Goal: Information Seeking & Learning: Learn about a topic

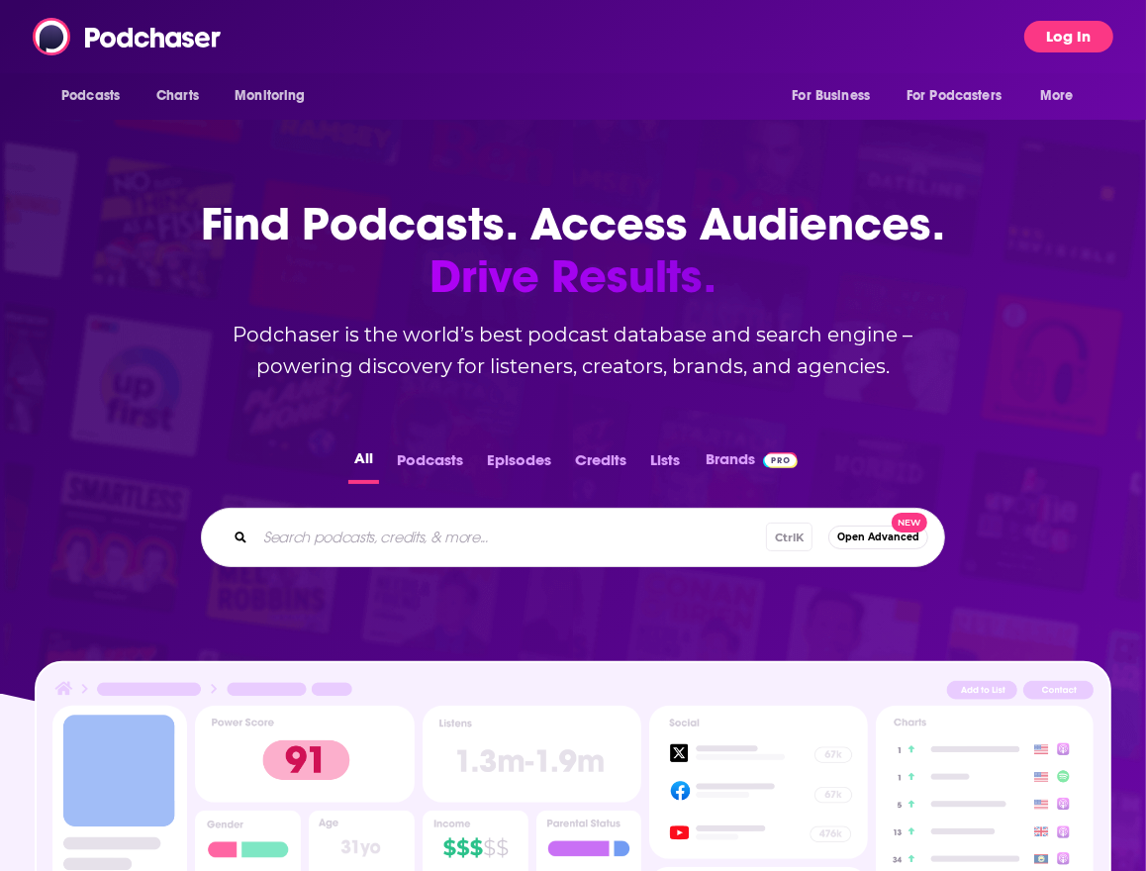
click at [1091, 36] on button "Log In" at bounding box center [1068, 37] width 89 height 32
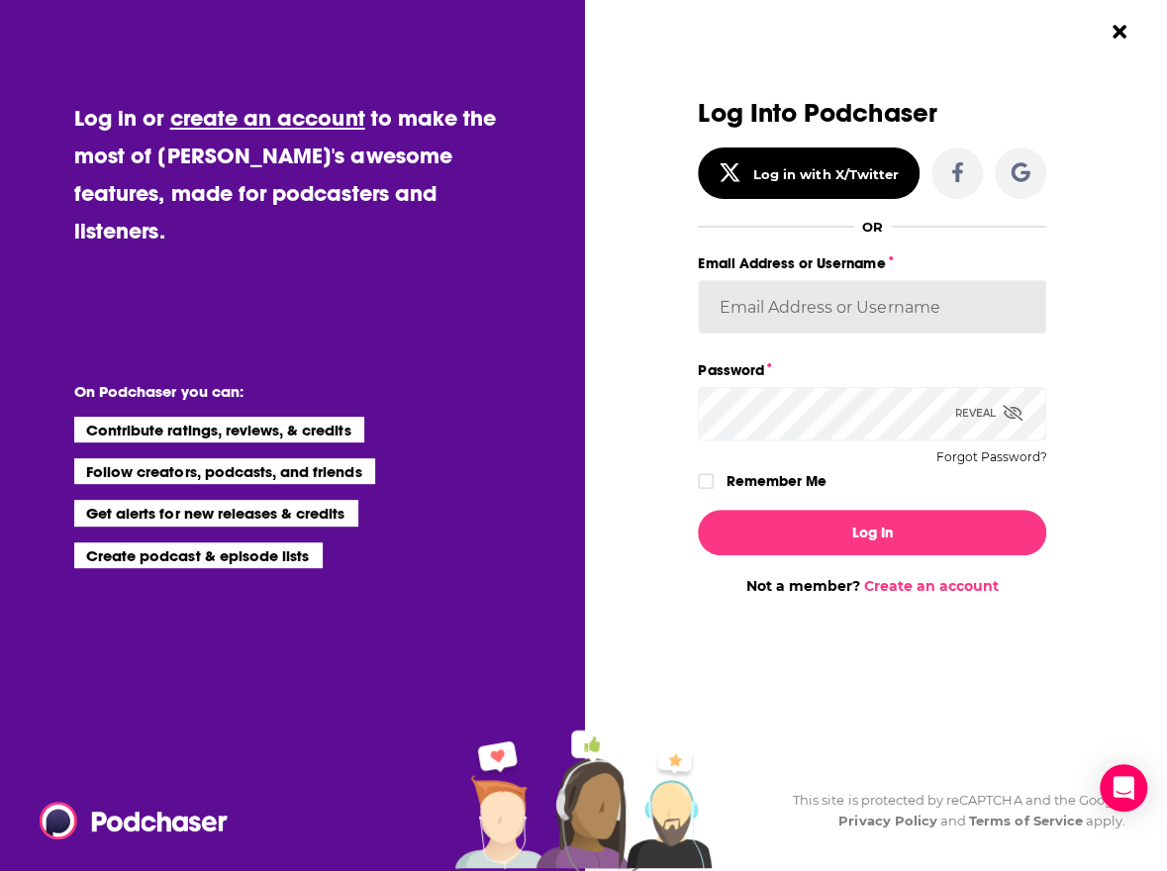
click at [872, 303] on input "Email Address or Username" at bounding box center [872, 306] width 348 height 53
type input "caitlin.walters@citi.com"
click at [785, 476] on label "Remember Me" at bounding box center [776, 481] width 100 height 26
click at [712, 490] on input "rememberMe" at bounding box center [706, 490] width 12 height 0
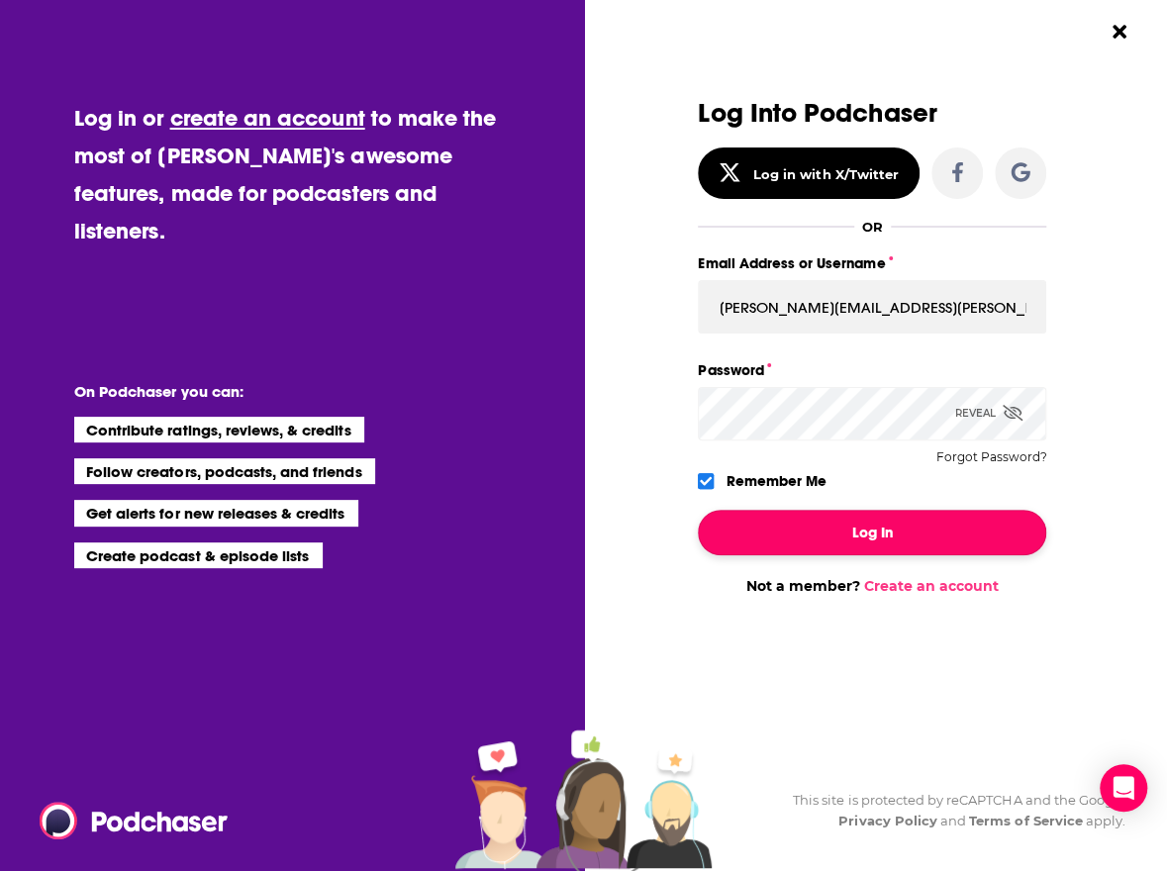
click at [827, 533] on button "Log In" at bounding box center [872, 533] width 348 height 46
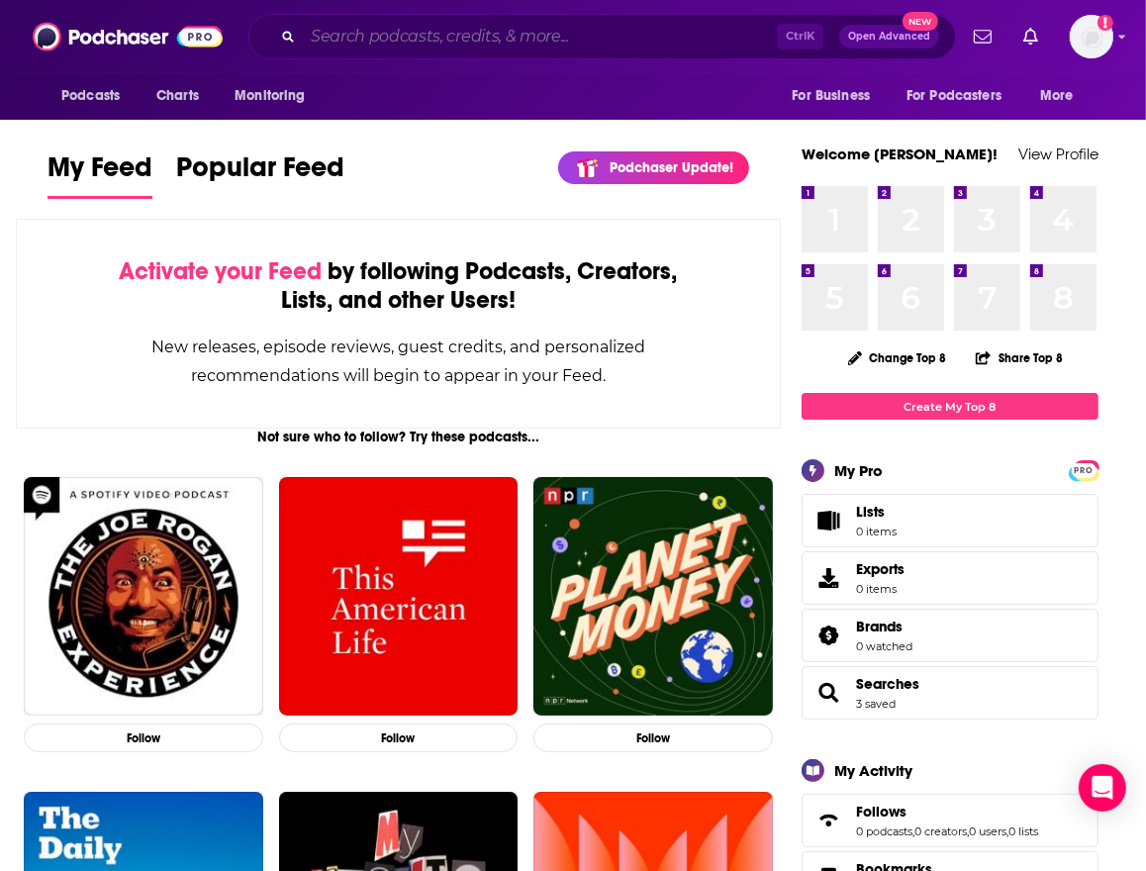
click at [605, 21] on input "Search podcasts, credits, & more..." at bounding box center [540, 37] width 474 height 32
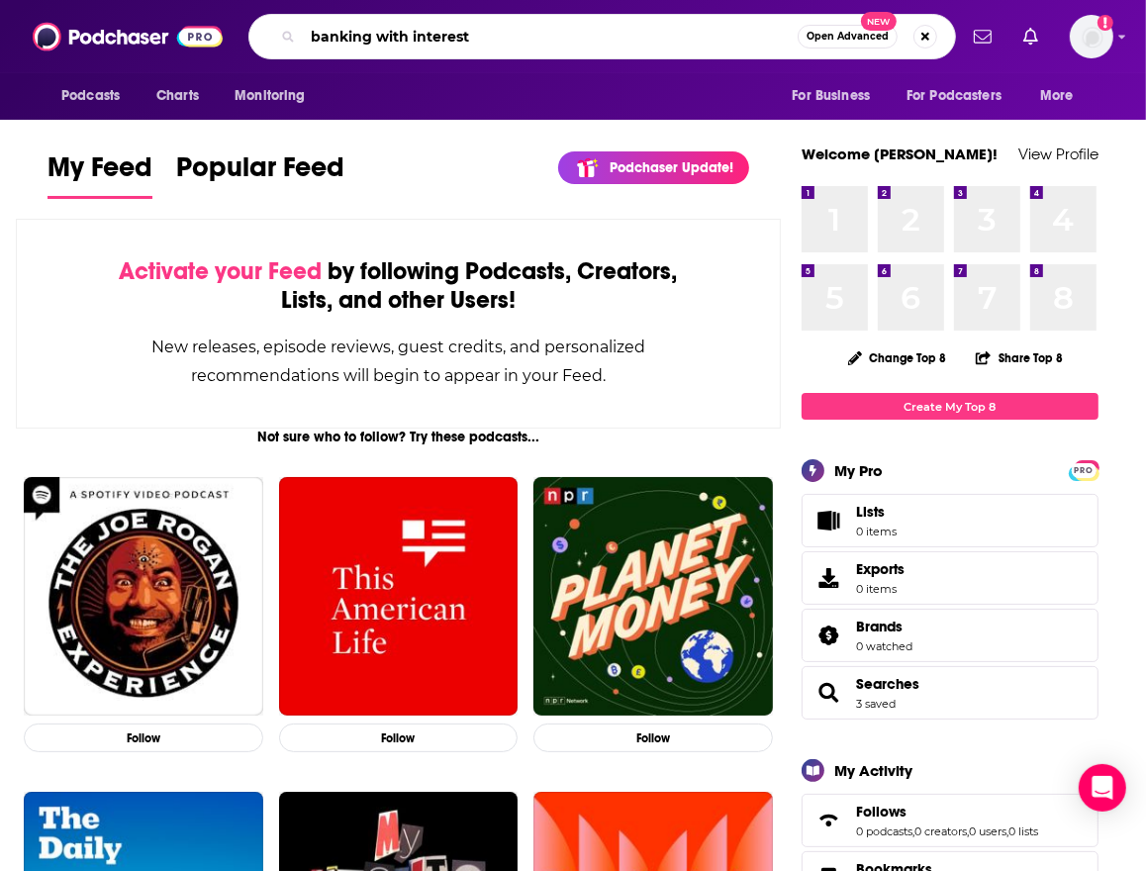
type input "banking with interest"
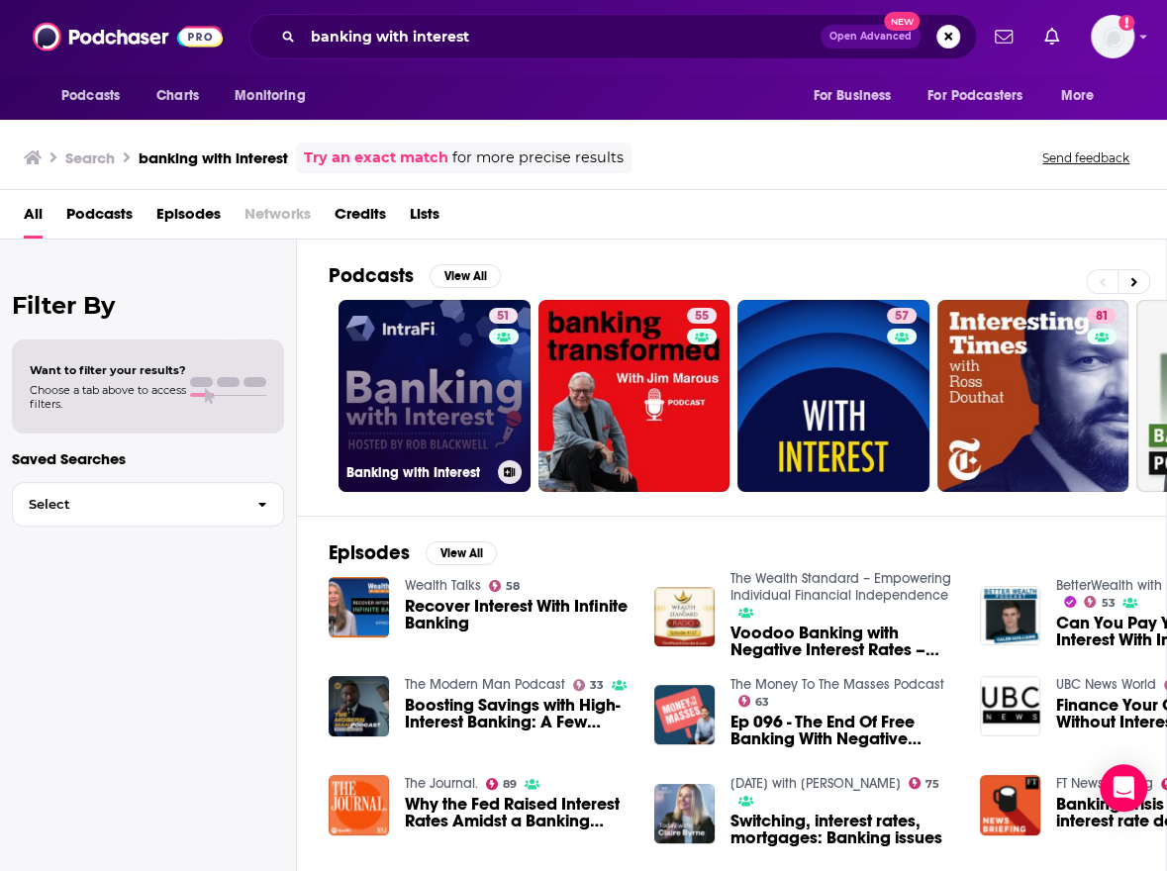
click at [445, 417] on link "51 Banking with Interest" at bounding box center [434, 396] width 192 height 192
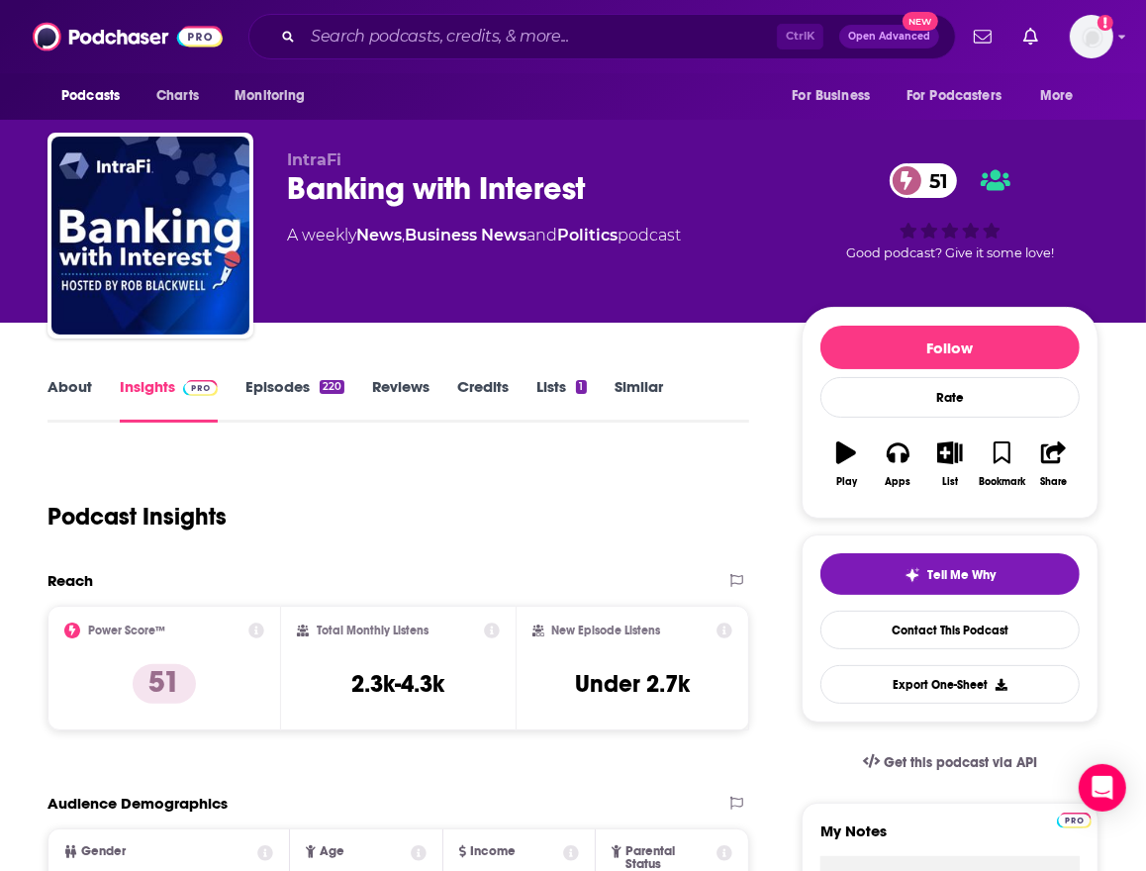
click at [388, 524] on div "Podcast Insights" at bounding box center [391, 504] width 686 height 101
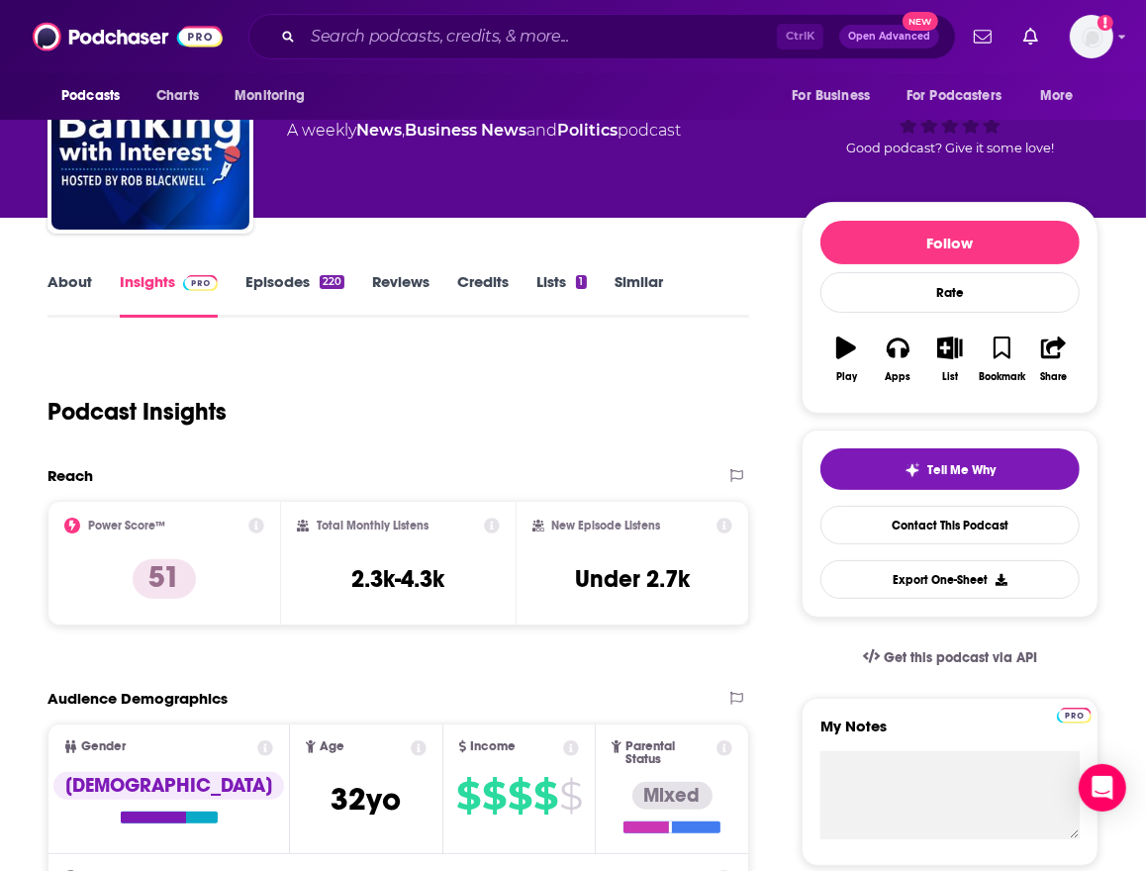
scroll to position [52, 0]
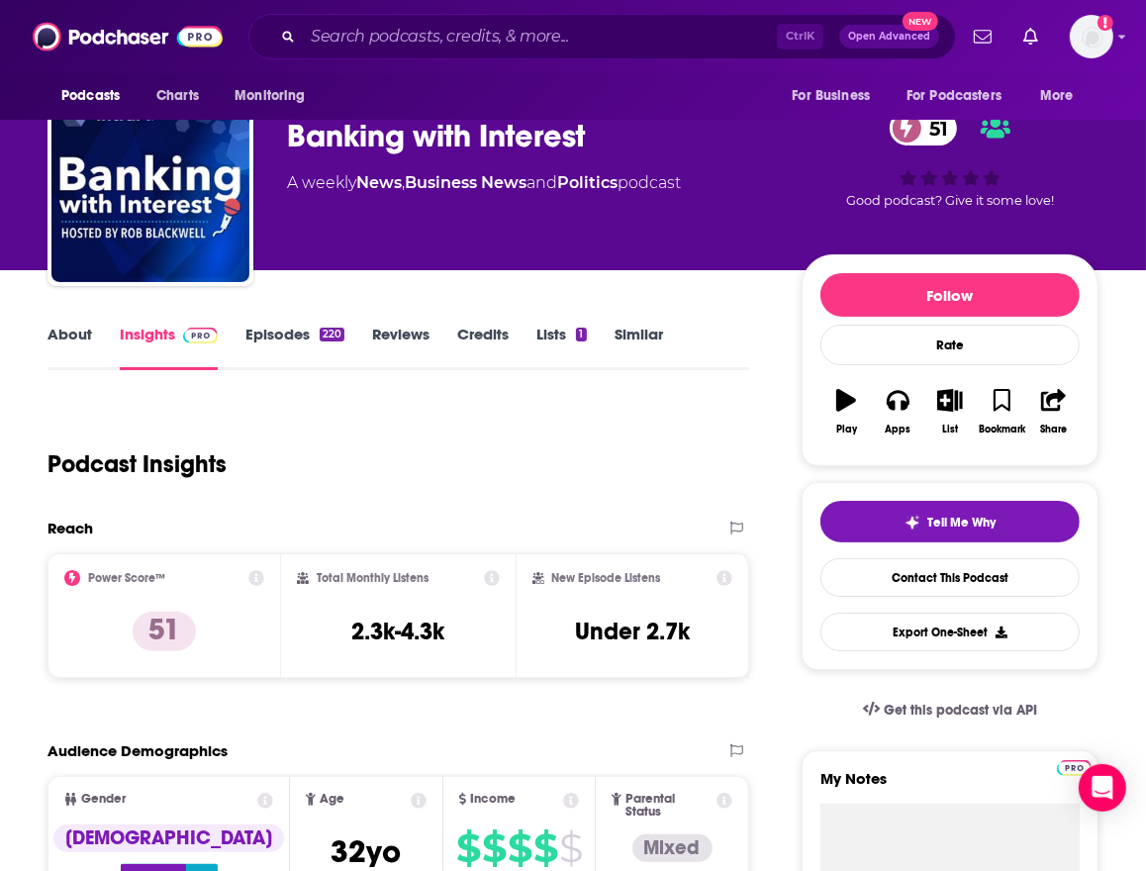
click at [294, 331] on link "Episodes 220" at bounding box center [294, 348] width 99 height 46
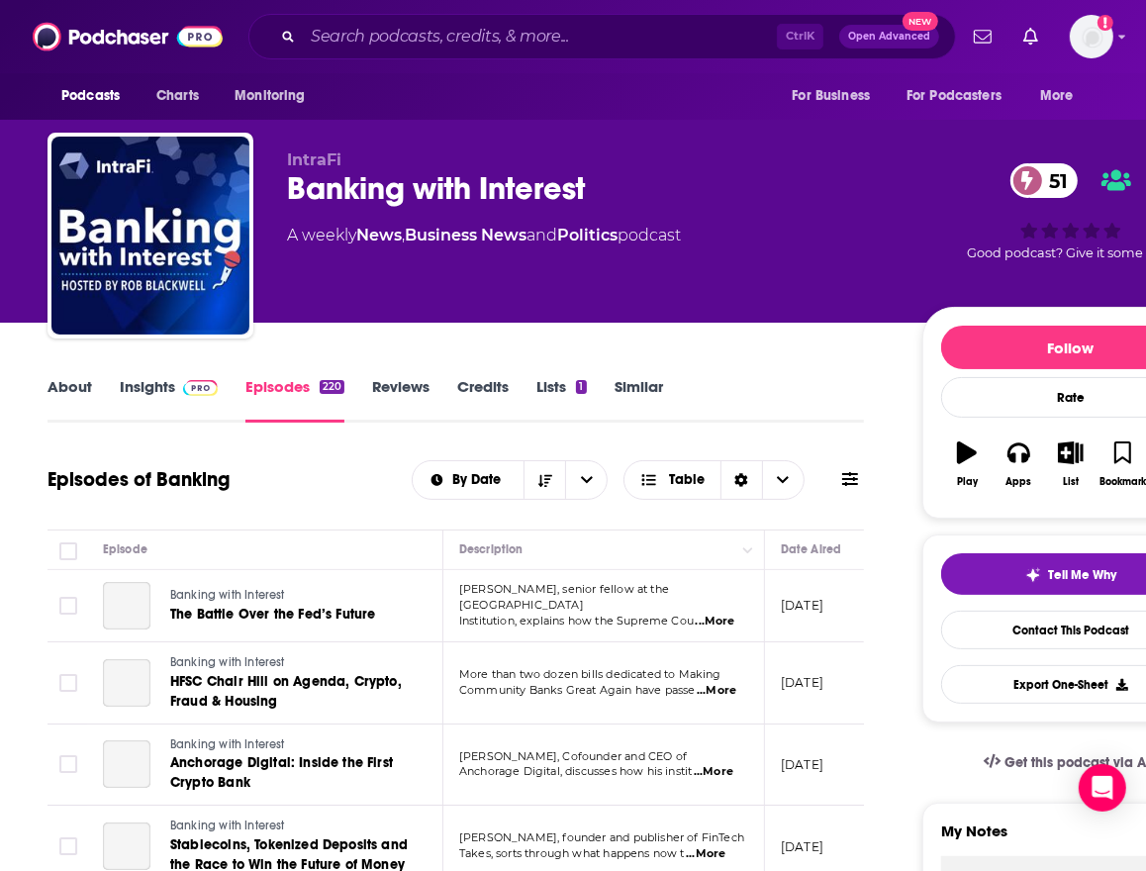
click at [744, 378] on div "About Insights Episodes 220 Reviews Credits Lists 1 Similar" at bounding box center [456, 398] width 816 height 48
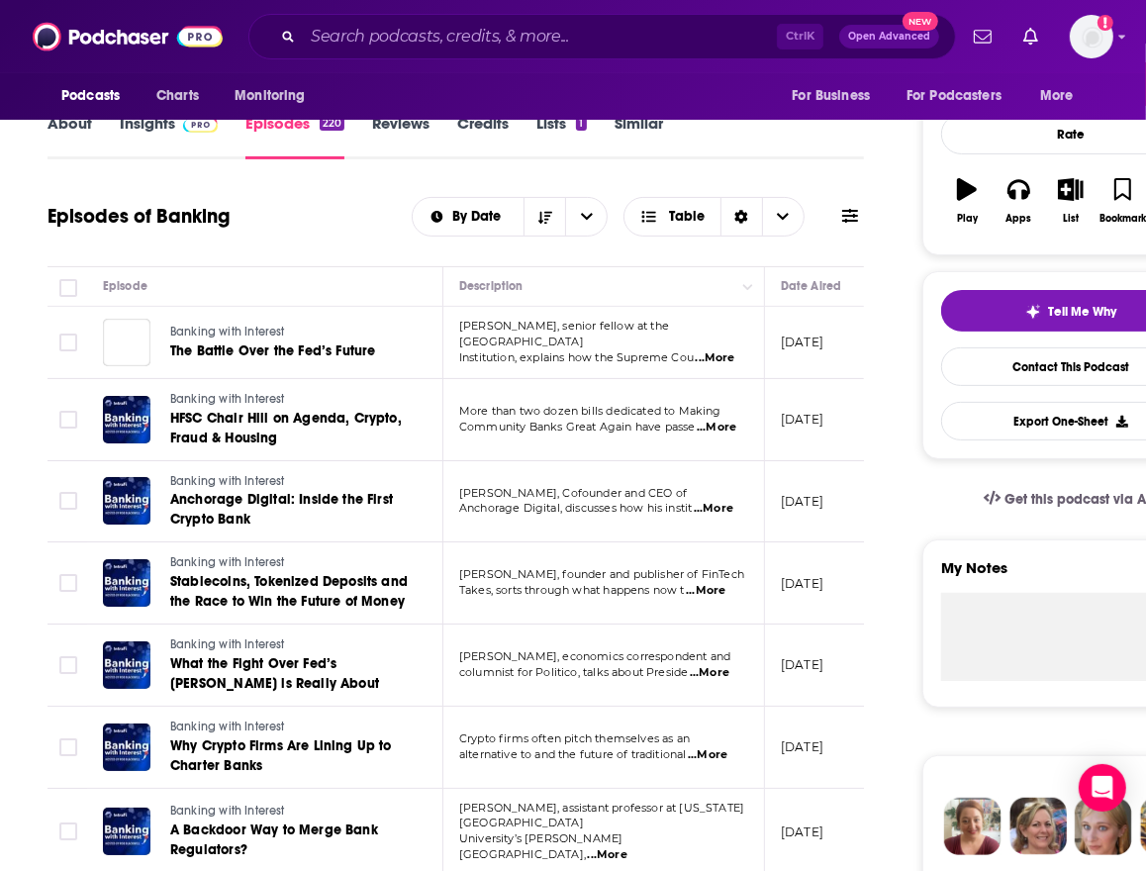
scroll to position [317, 0]
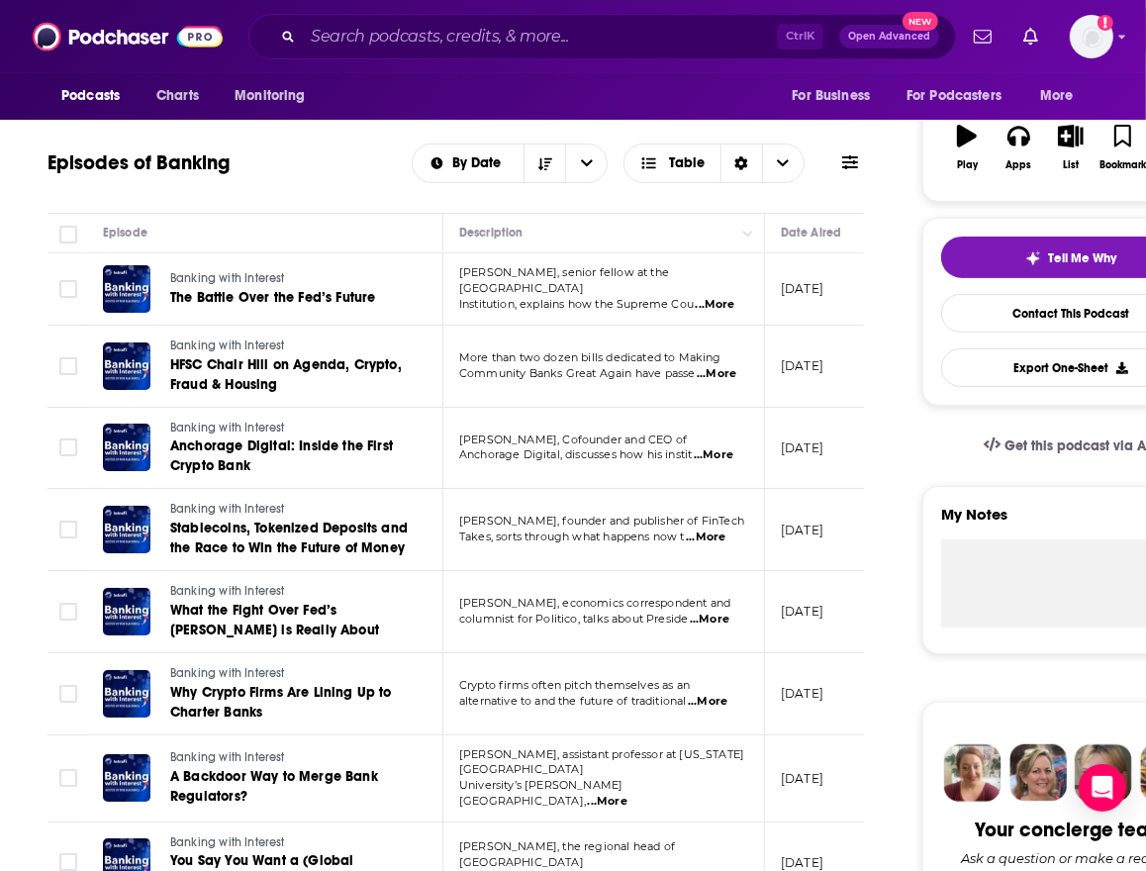
click at [708, 534] on span "...More" at bounding box center [706, 537] width 40 height 16
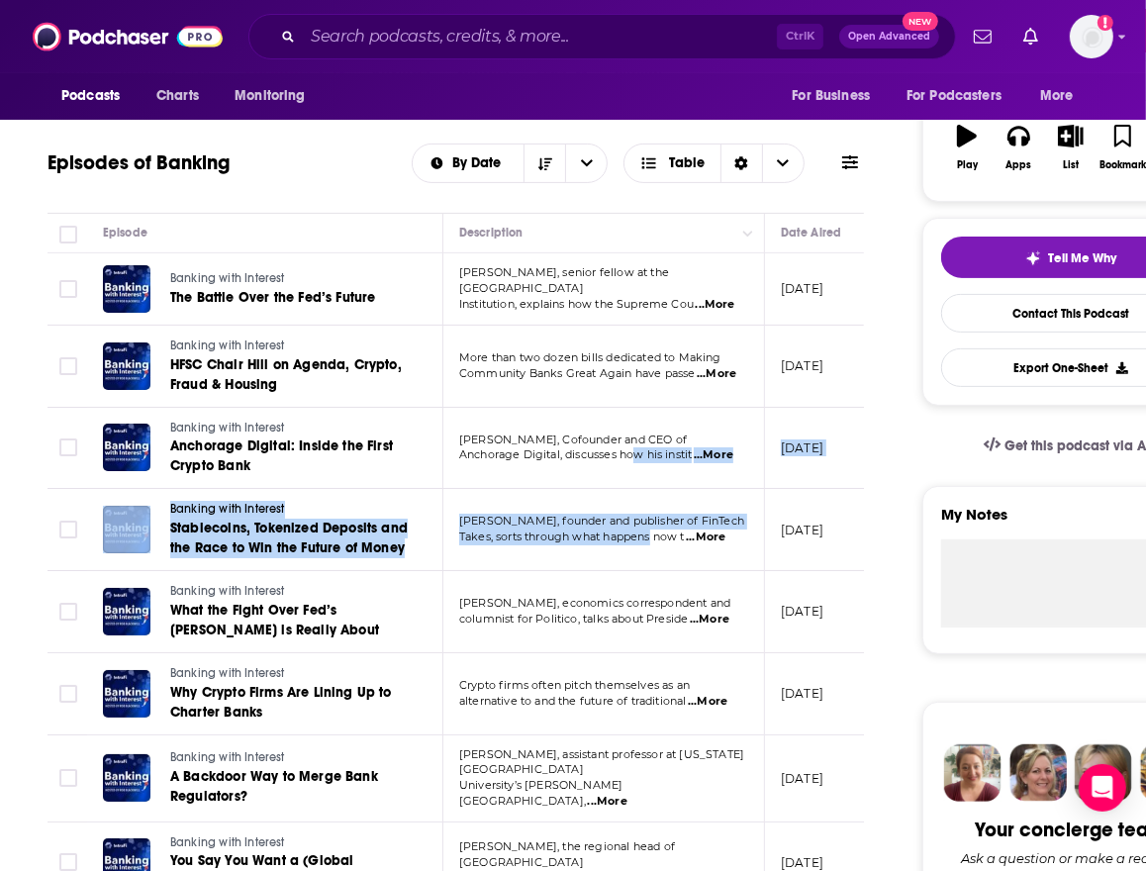
drag, startPoint x: 640, startPoint y: 480, endPoint x: 657, endPoint y: 536, distance: 58.9
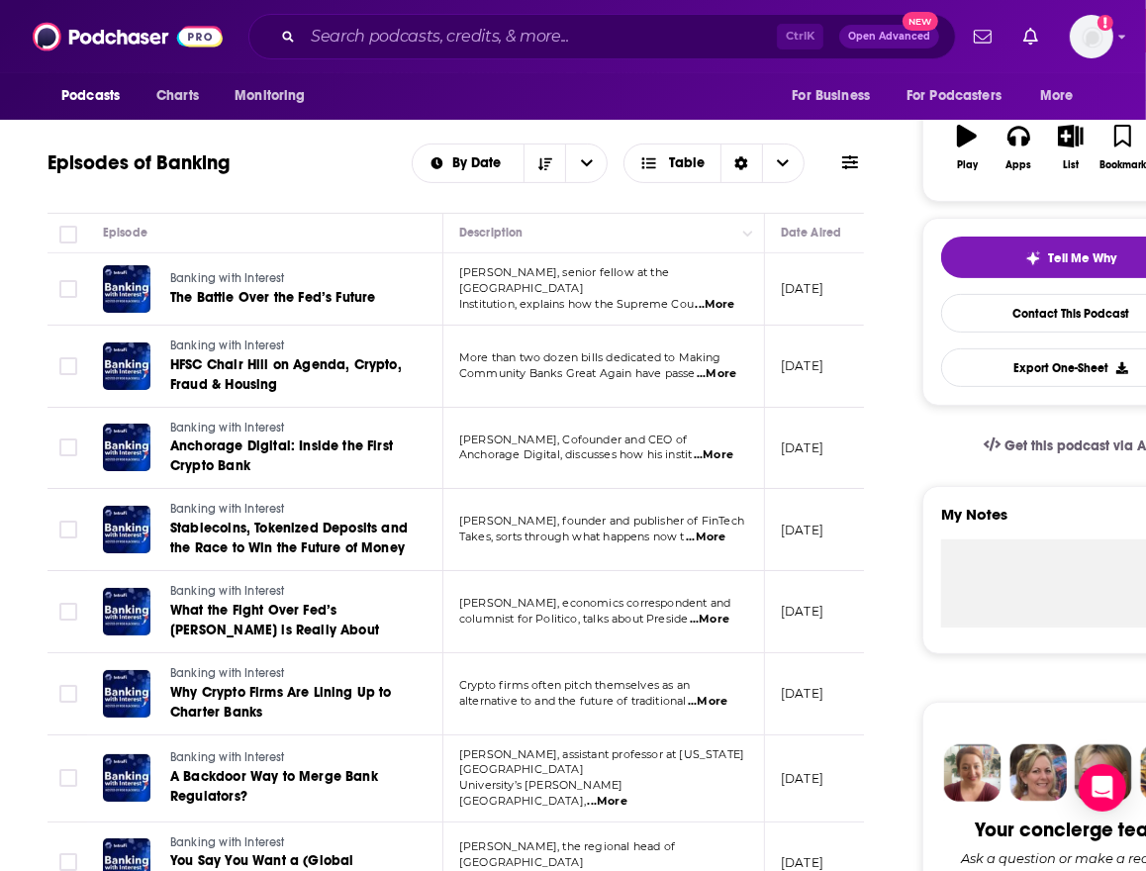
drag, startPoint x: 657, startPoint y: 536, endPoint x: 714, endPoint y: 536, distance: 56.4
click at [714, 536] on span "...More" at bounding box center [706, 537] width 40 height 16
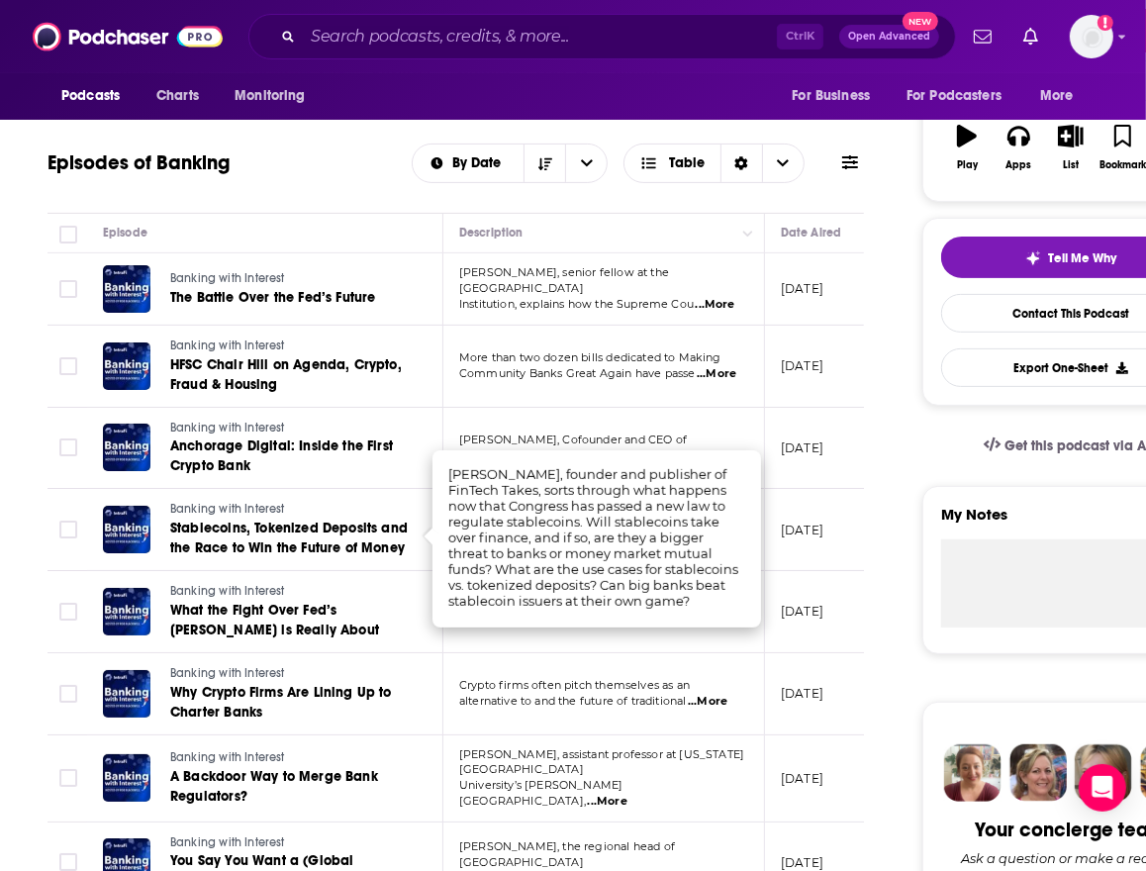
click at [515, 58] on div "Ctrl K Open Advanced New" at bounding box center [602, 37] width 708 height 46
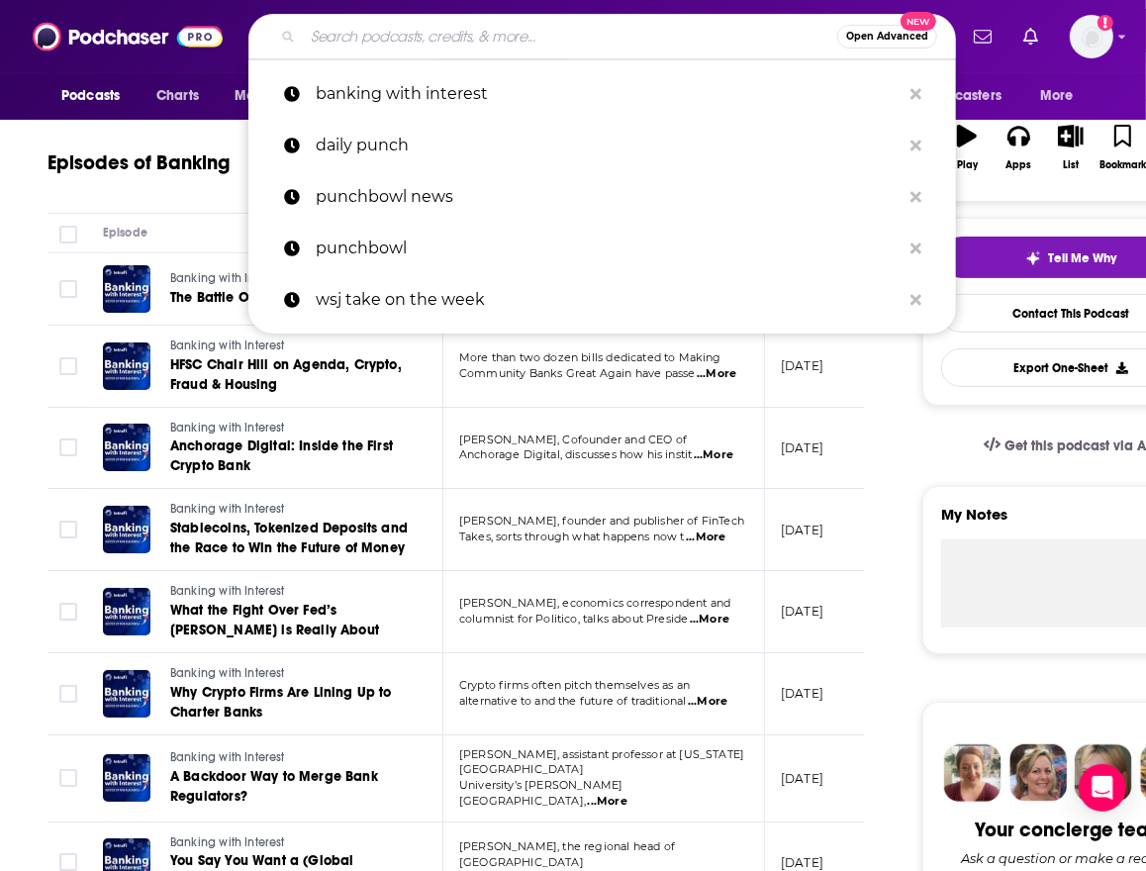
click at [544, 46] on input "Search podcasts, credits, & more..." at bounding box center [570, 37] width 534 height 32
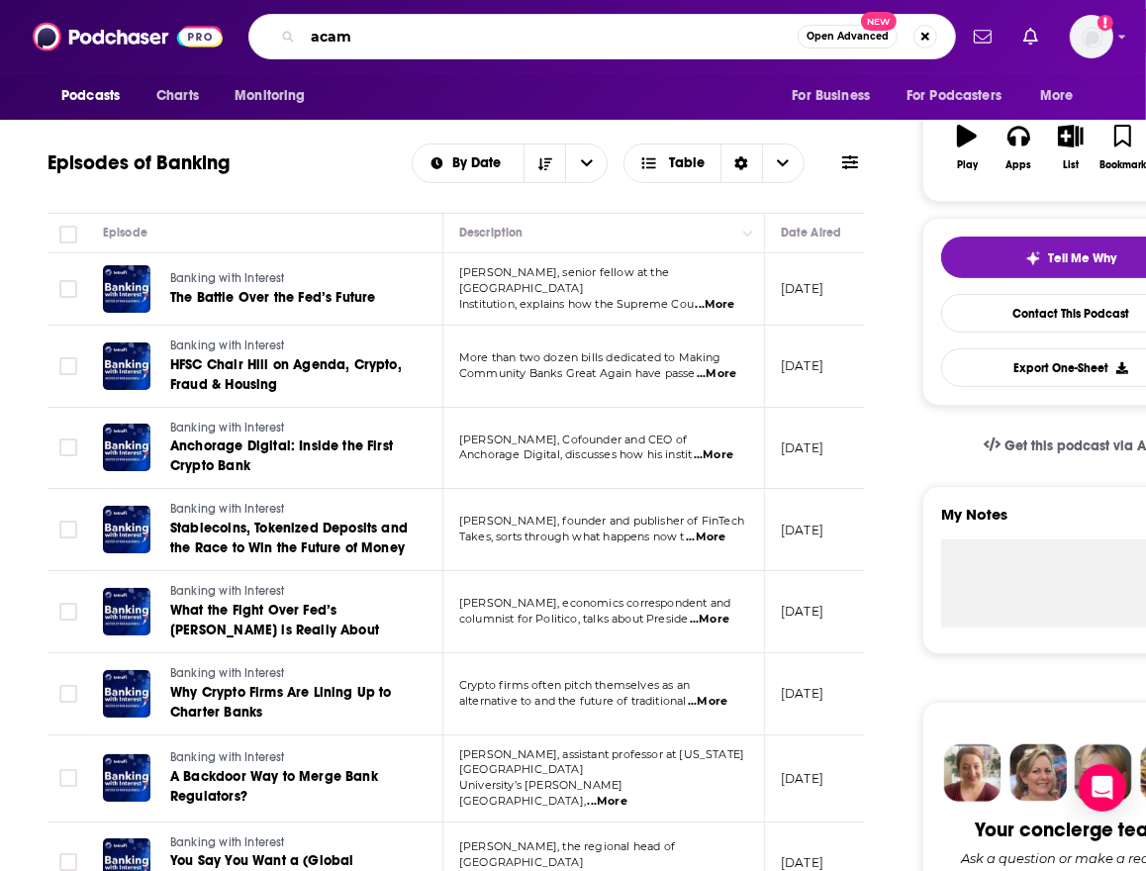
type input "acams"
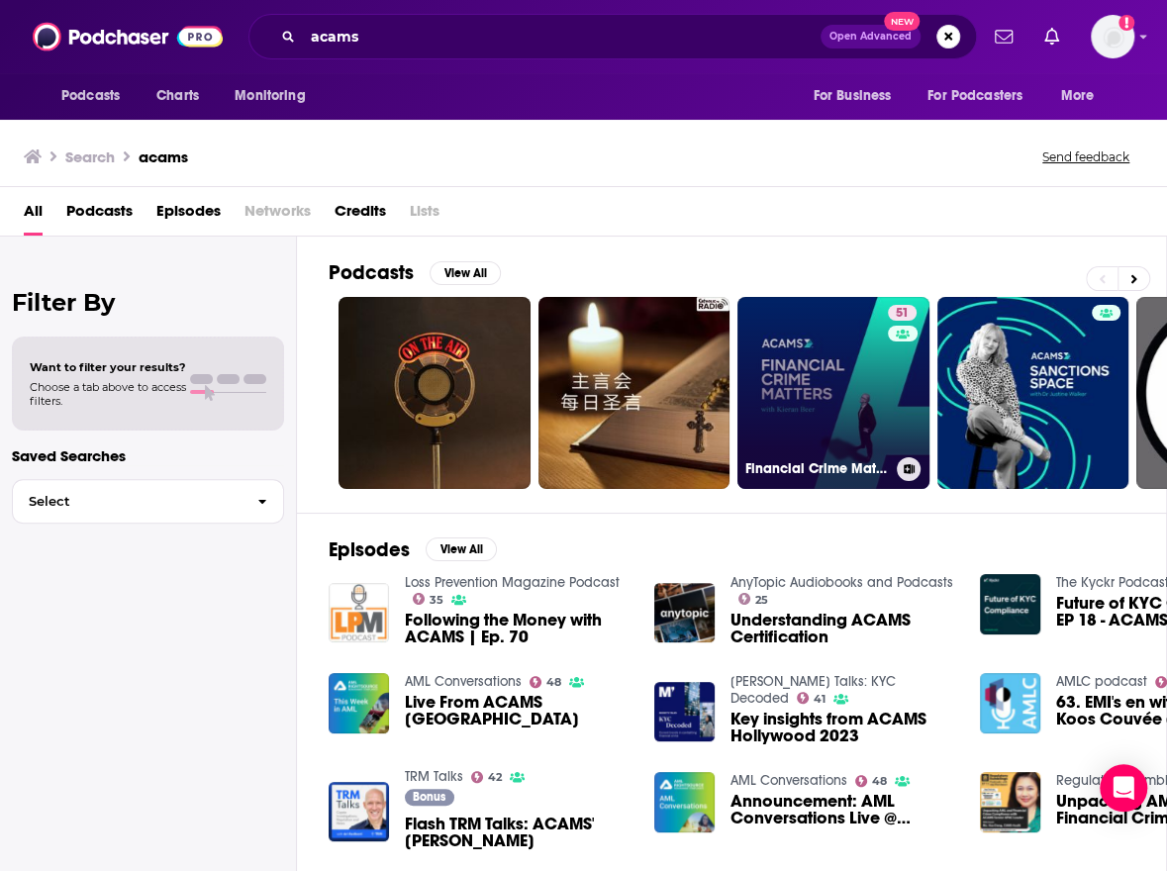
click at [846, 440] on link "51 Financial Crime Matters" at bounding box center [833, 393] width 192 height 192
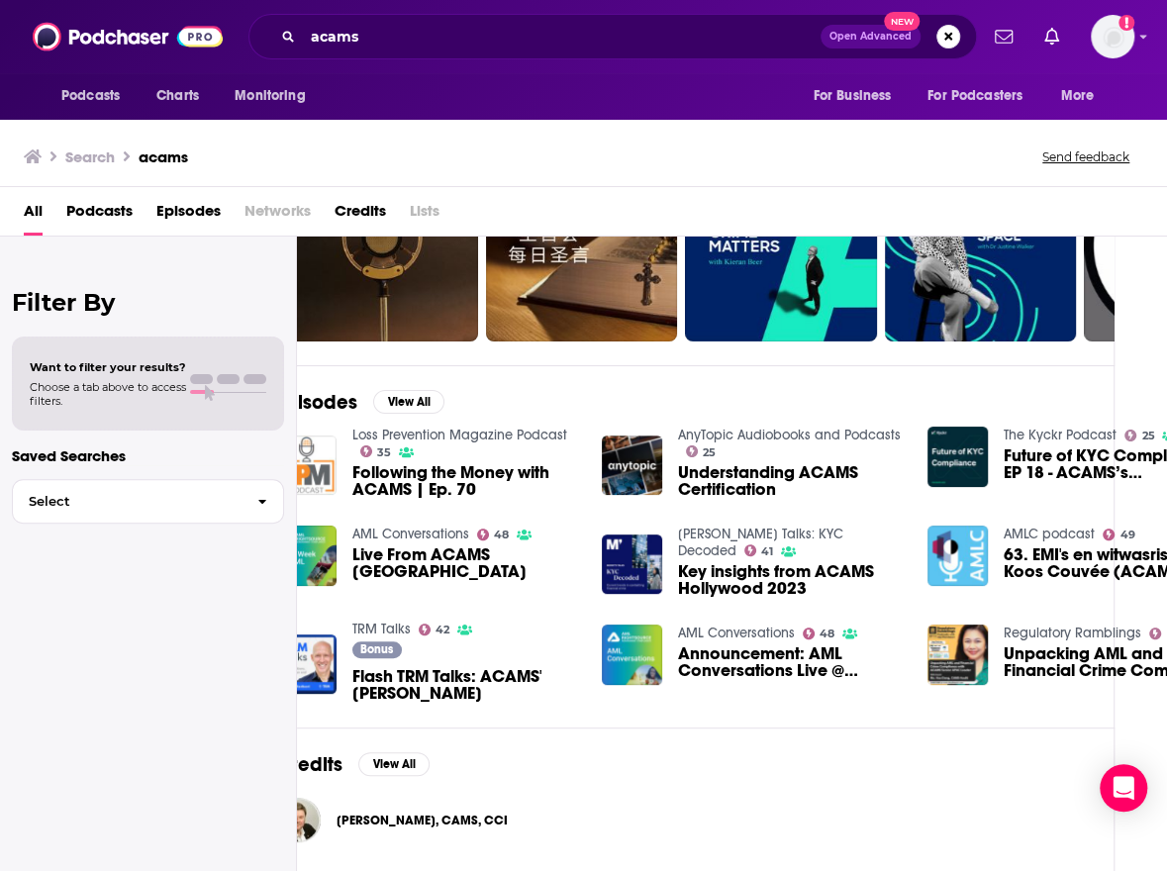
scroll to position [147, 0]
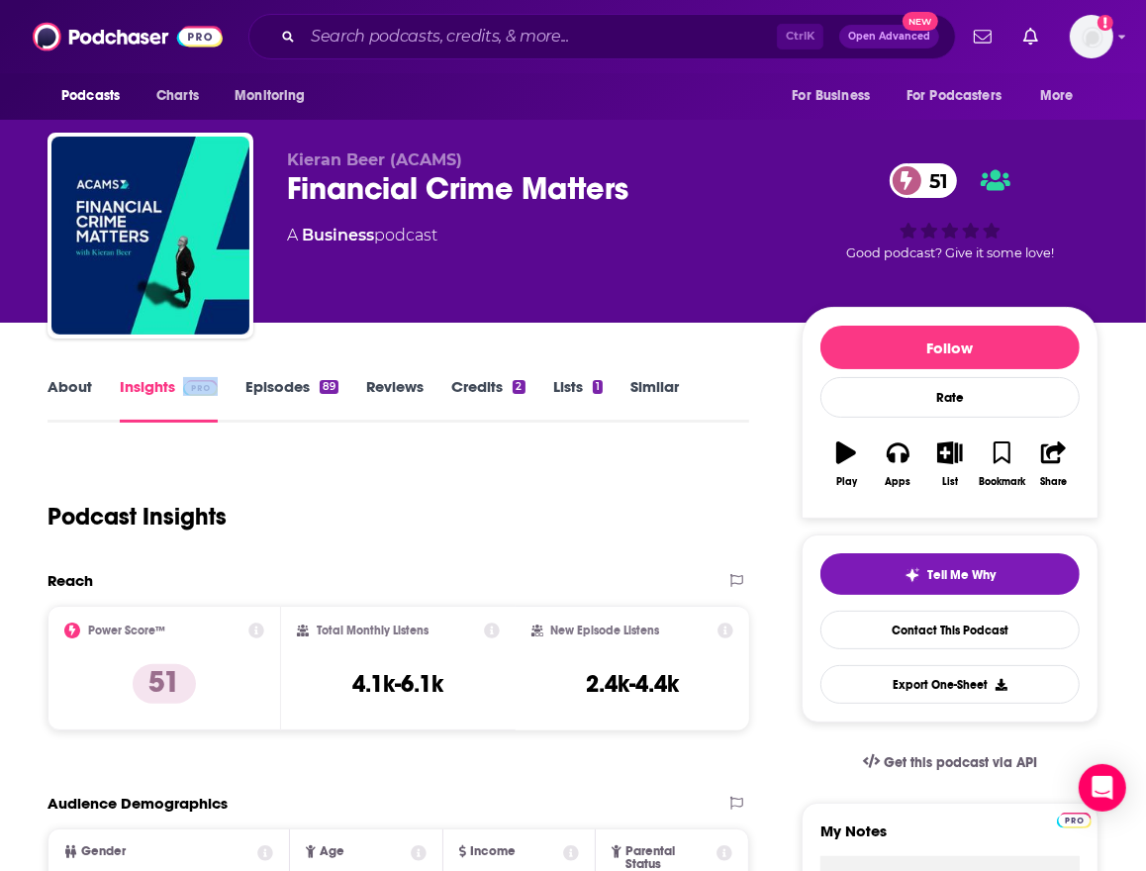
drag, startPoint x: 280, startPoint y: 392, endPoint x: 244, endPoint y: 376, distance: 39.0
click at [244, 376] on div "About Insights Episodes 89 Reviews Credits 2 Lists 1 Similar" at bounding box center [399, 398] width 702 height 48
drag, startPoint x: 244, startPoint y: 376, endPoint x: 255, endPoint y: 380, distance: 11.6
click at [255, 380] on link "Episodes 89" at bounding box center [291, 400] width 93 height 46
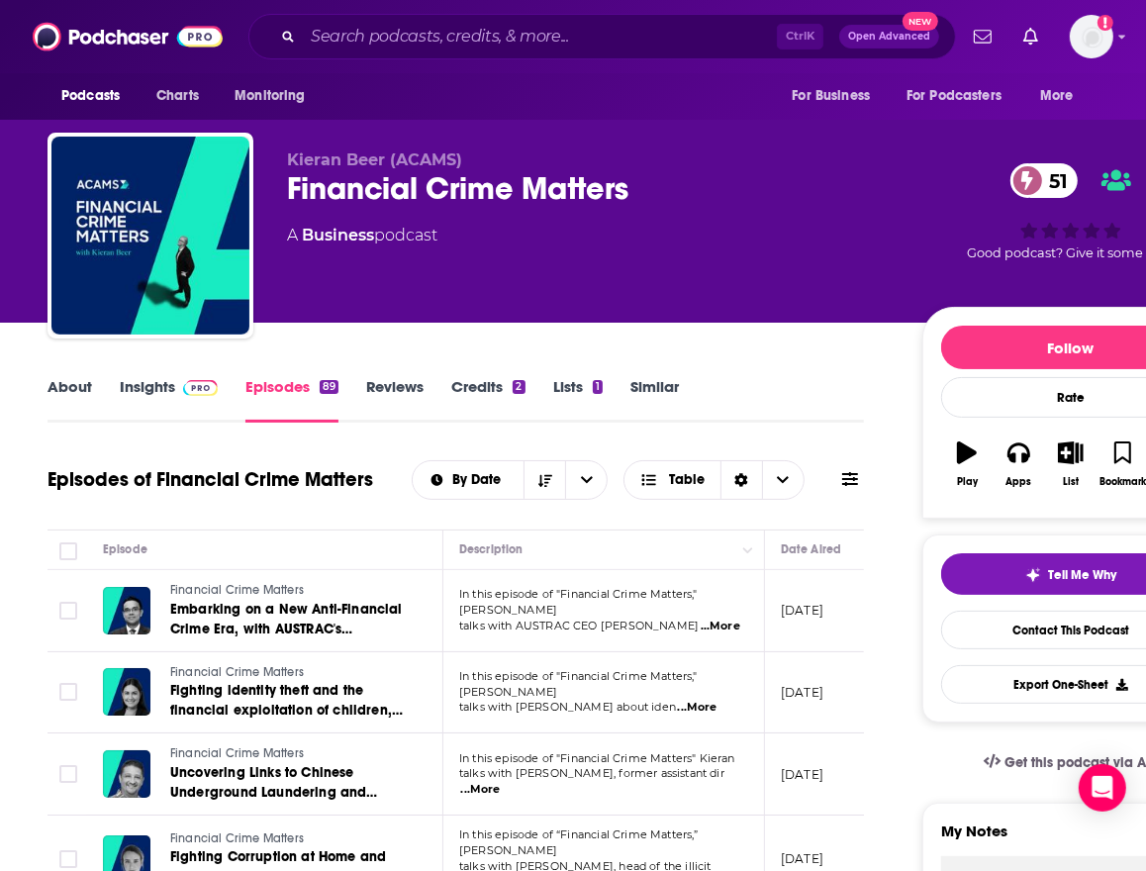
click at [515, 41] on input "Search podcasts, credits, & more..." at bounding box center [540, 37] width 474 height 32
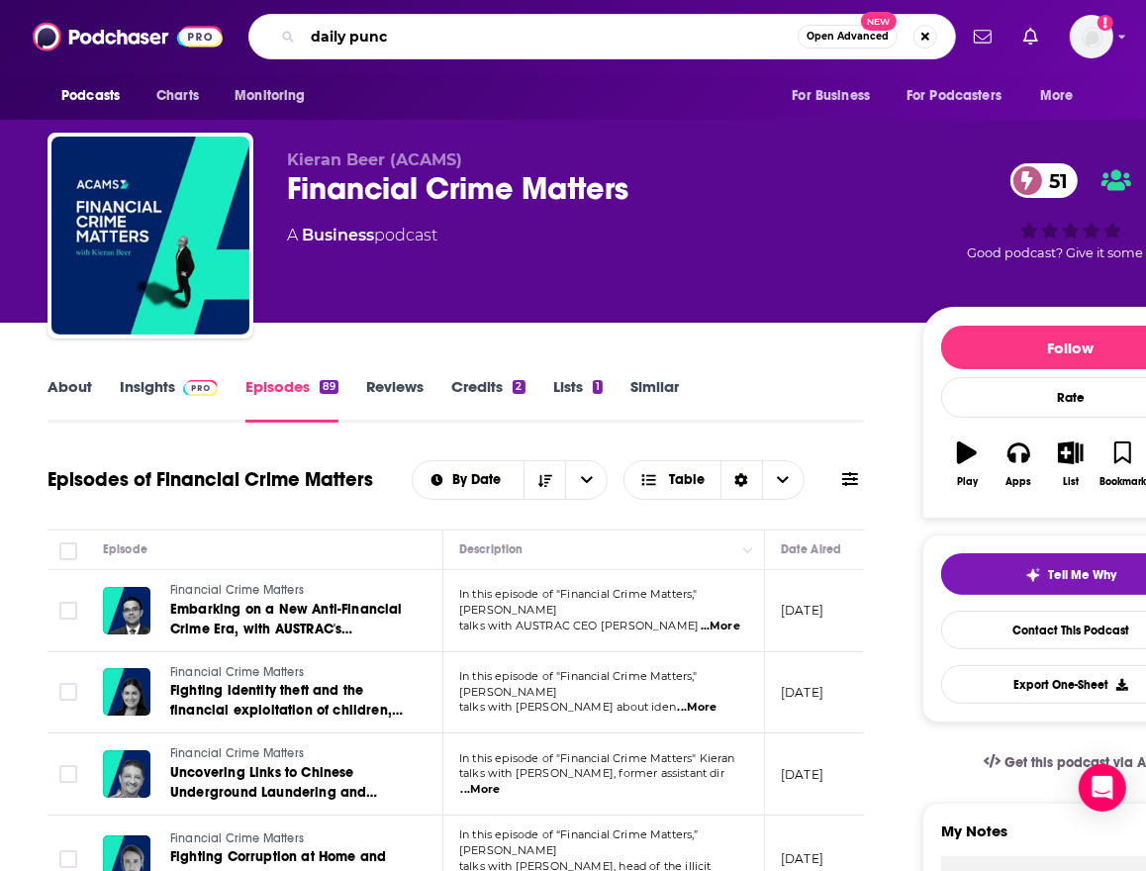
type input "daily punch"
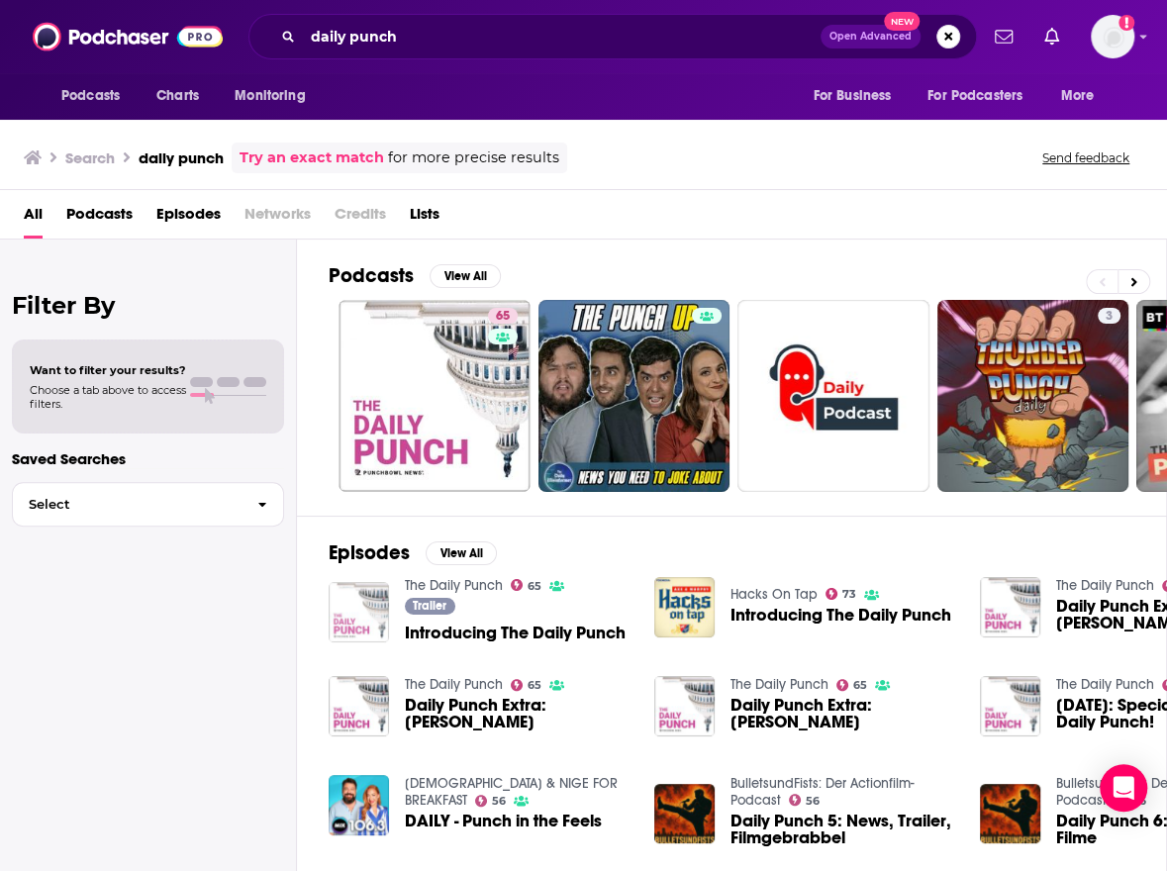
click at [349, 617] on img "Introducing The Daily Punch" at bounding box center [359, 612] width 60 height 60
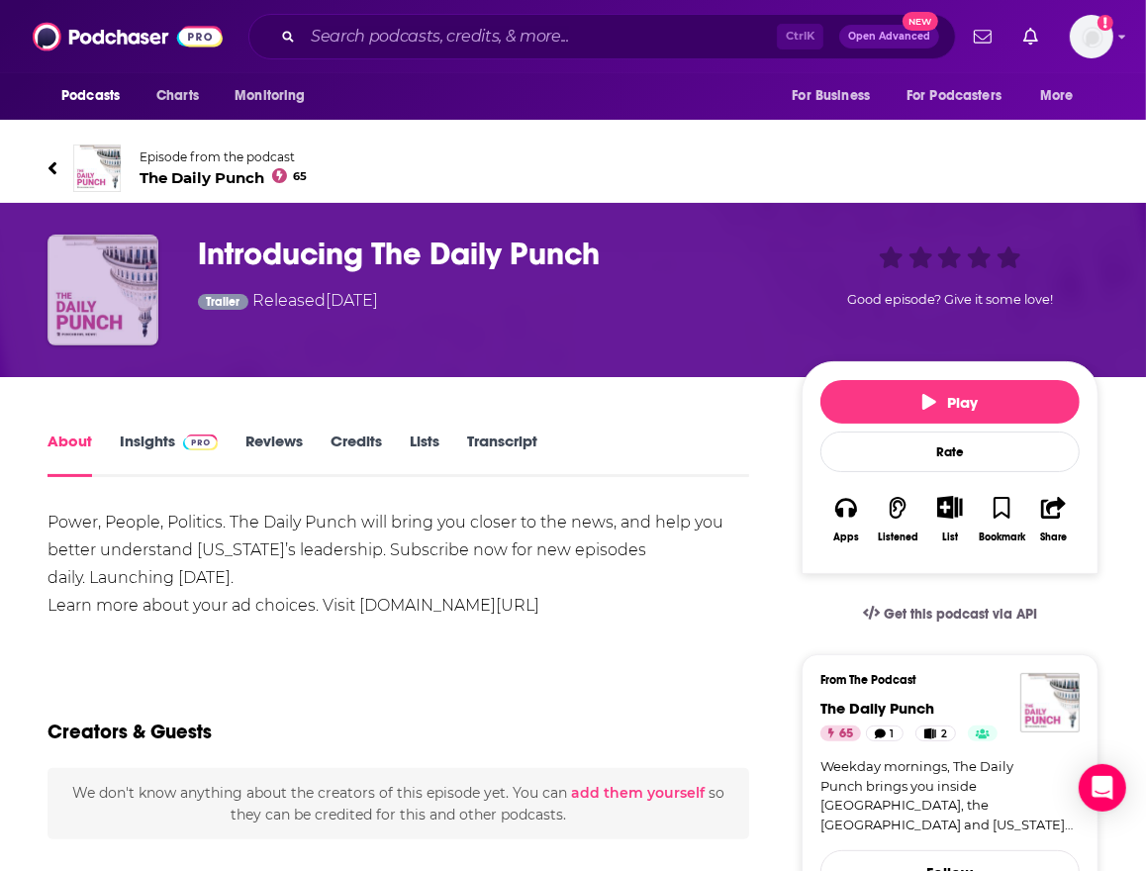
click at [102, 276] on img "Introducing The Daily Punch" at bounding box center [103, 290] width 111 height 111
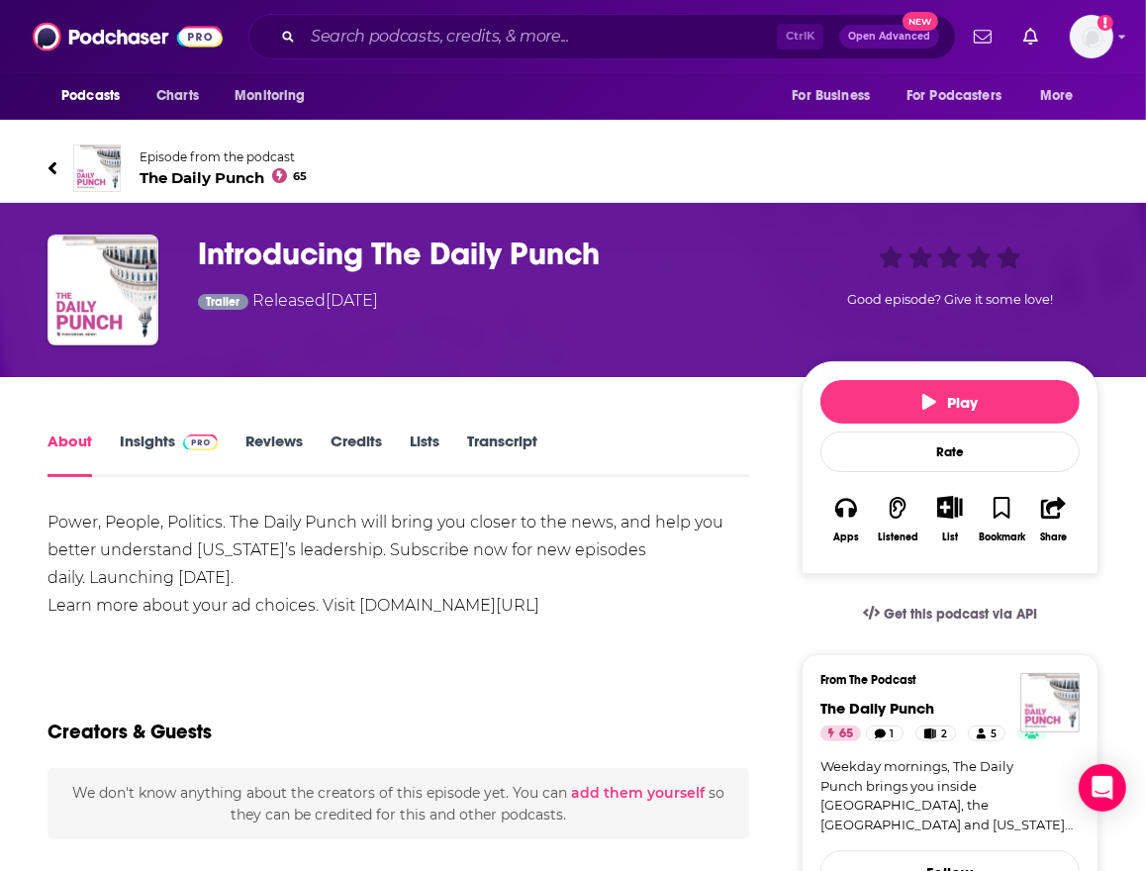
click at [331, 558] on div "Power, People, Politics. The Daily Punch will bring you closer to the news, and…" at bounding box center [399, 564] width 702 height 111
click at [165, 440] on link "Insights" at bounding box center [169, 455] width 98 height 46
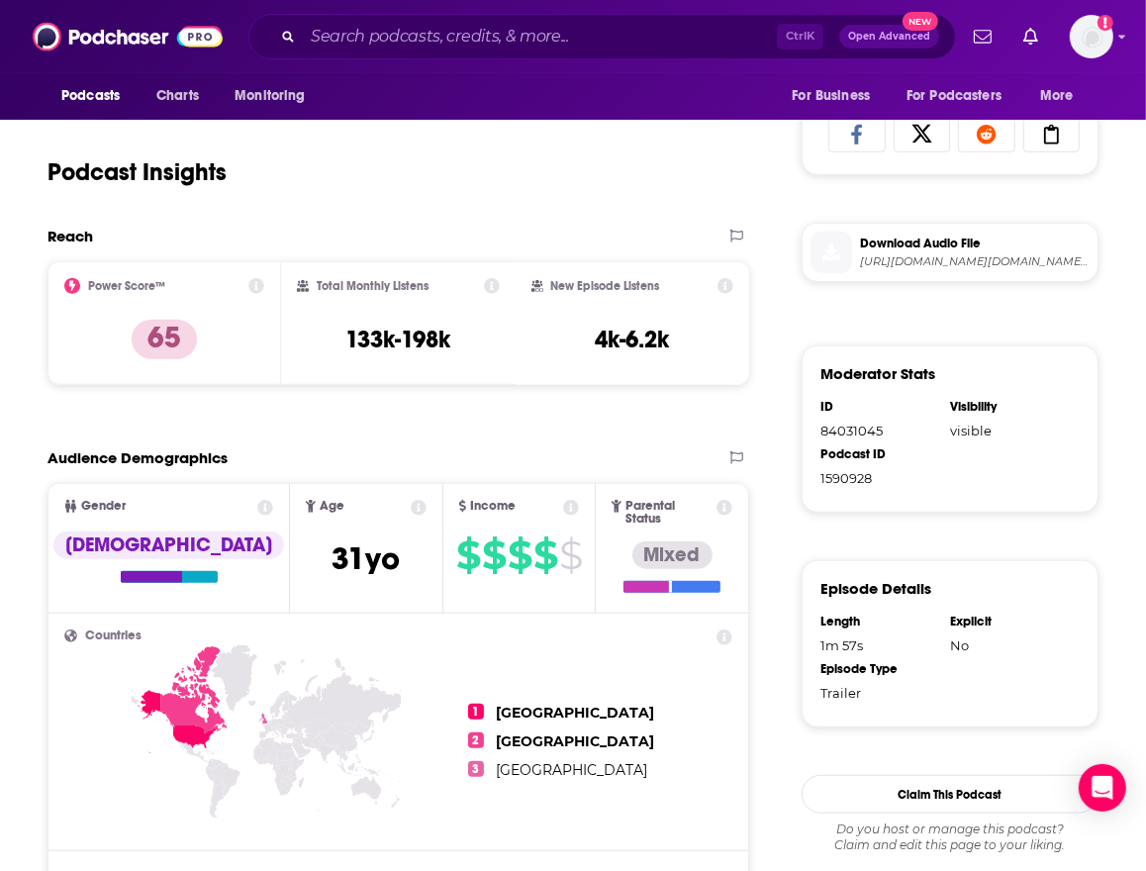
scroll to position [1003, 0]
